Goal: Find specific page/section: Find specific page/section

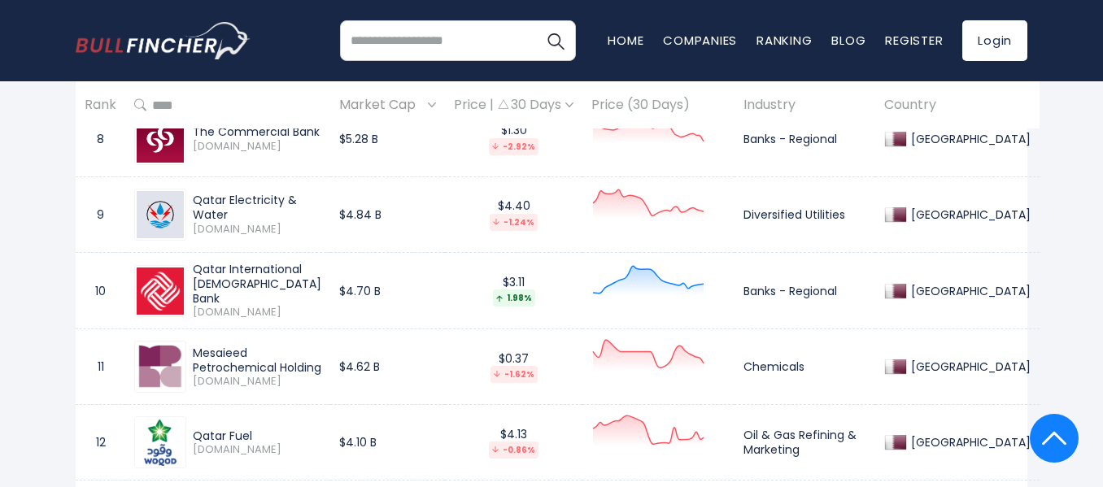
scroll to position [1382, 0]
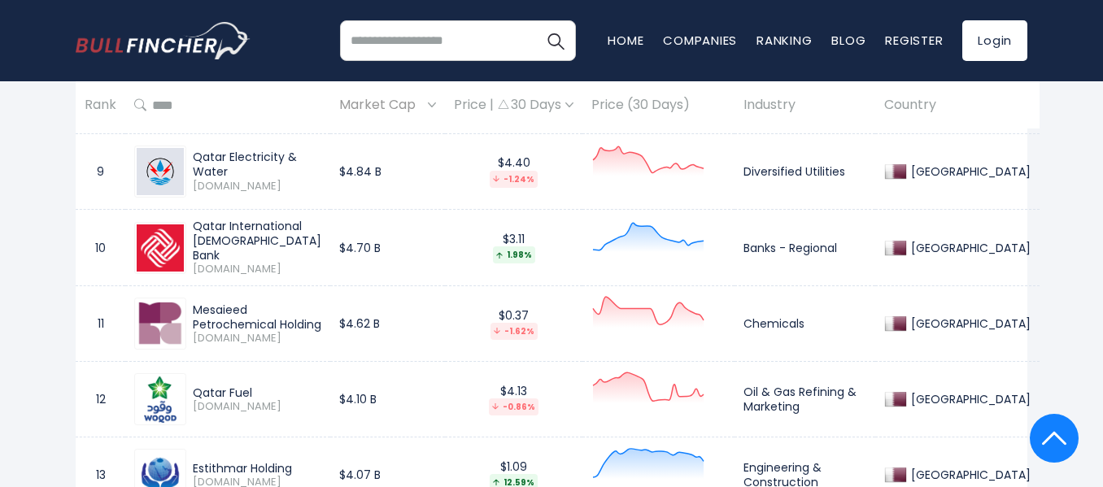
click at [260, 163] on div "Qatar Electricity & Water" at bounding box center [257, 164] width 128 height 29
click at [154, 176] on img at bounding box center [160, 171] width 47 height 47
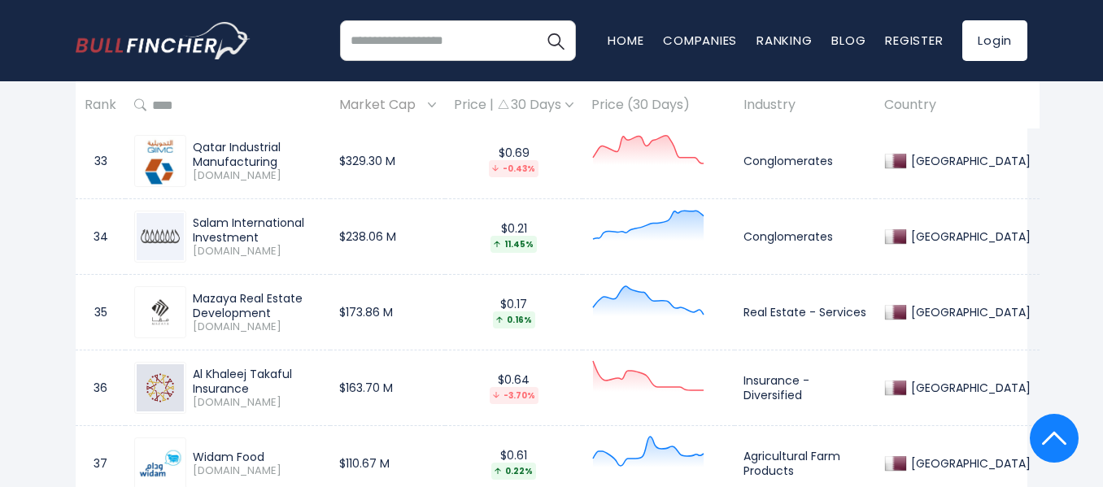
scroll to position [3253, 0]
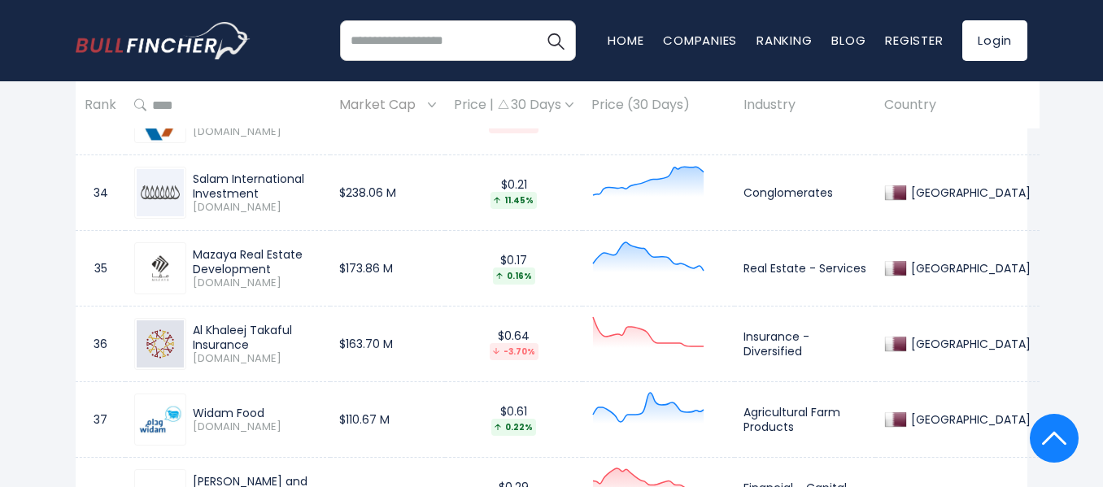
click at [161, 267] on img at bounding box center [160, 268] width 47 height 47
drag, startPoint x: 193, startPoint y: 250, endPoint x: 286, endPoint y: 271, distance: 95.7
click at [287, 271] on div "Mazaya Real Estate Development" at bounding box center [257, 261] width 128 height 29
copy div "Mazaya Real Estate Development"
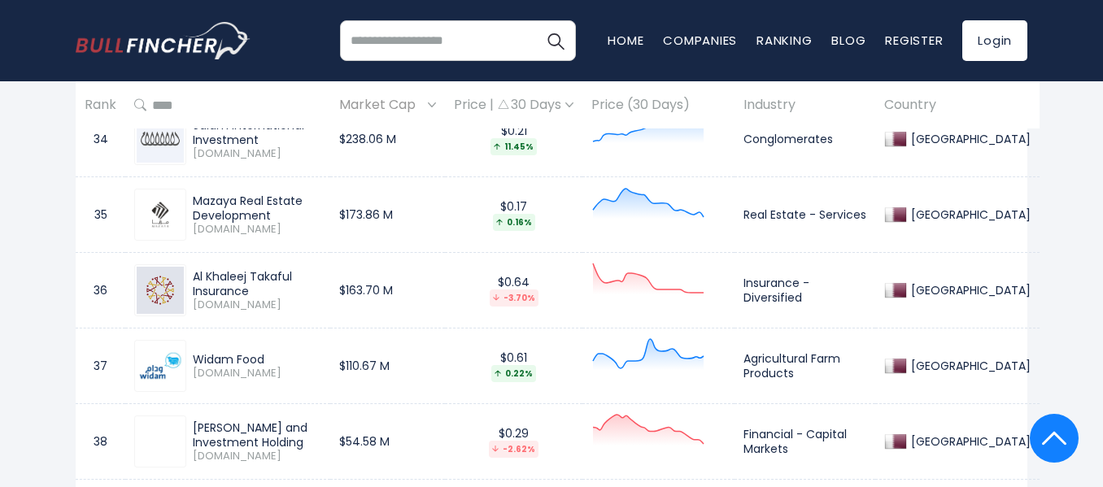
scroll to position [3334, 0]
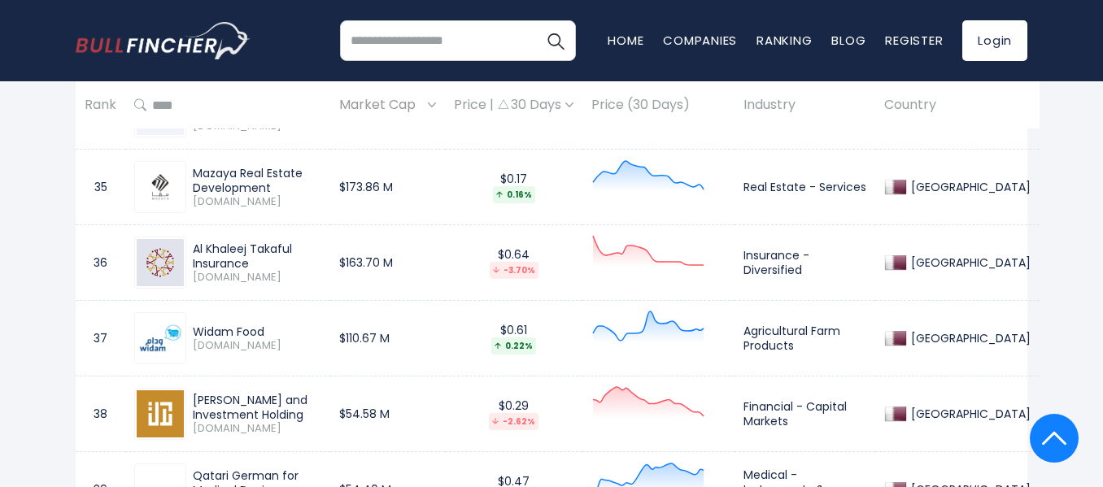
drag, startPoint x: 192, startPoint y: 250, endPoint x: 356, endPoint y: 256, distance: 164.4
click at [321, 256] on div "Al Khaleej Takaful Insurance [DOMAIN_NAME]" at bounding box center [253, 262] width 135 height 43
copy div "Al Khaleej Takaful Insurance"
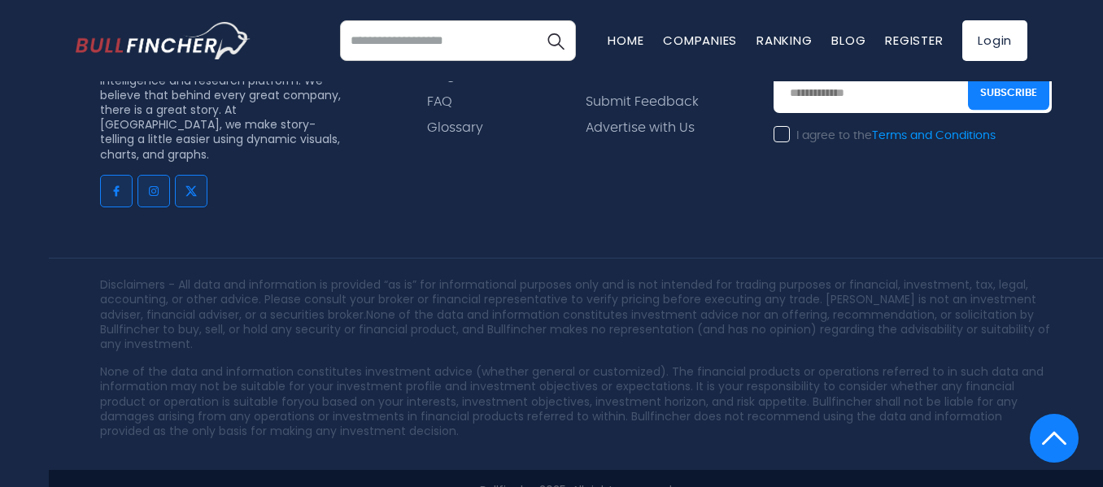
scroll to position [4211, 0]
